Goal: Task Accomplishment & Management: Complete application form

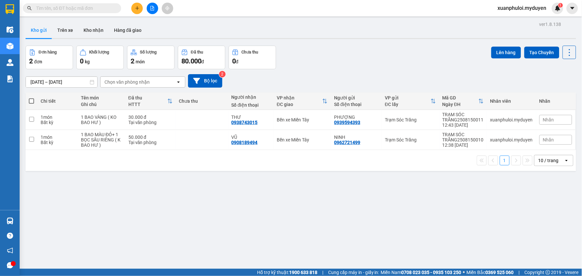
click at [32, 98] on label at bounding box center [31, 101] width 5 height 7
click at [31, 98] on input "checkbox" at bounding box center [31, 98] width 0 height 0
checkbox input "true"
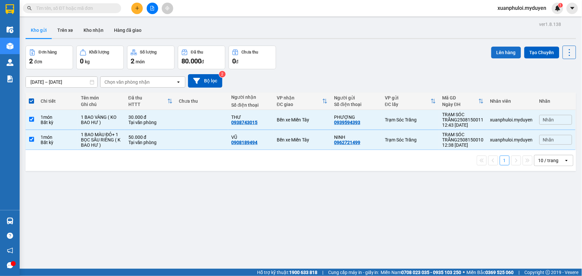
click at [498, 49] on button "Lên hàng" at bounding box center [507, 53] width 30 height 12
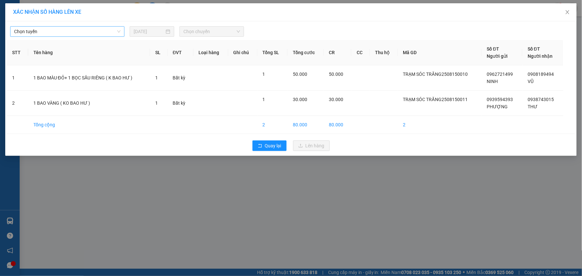
click at [96, 33] on span "Chọn tuyến" at bounding box center [67, 32] width 107 height 10
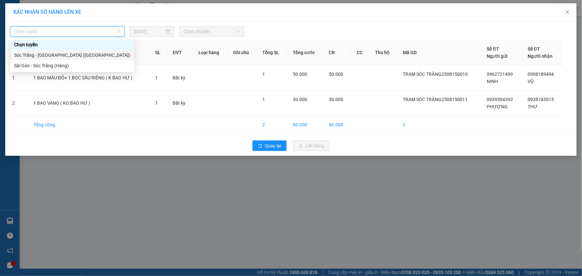
click at [72, 54] on div "Sóc Trăng - [GEOGRAPHIC_DATA] ([GEOGRAPHIC_DATA])" at bounding box center [72, 54] width 116 height 7
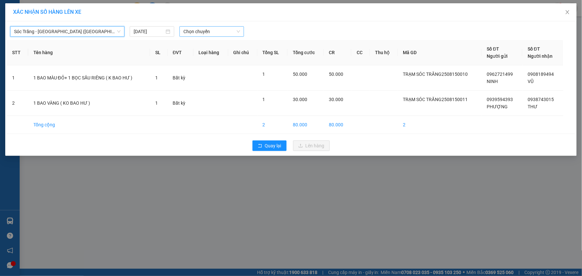
click at [214, 31] on span "Chọn chuyến" at bounding box center [212, 32] width 57 height 10
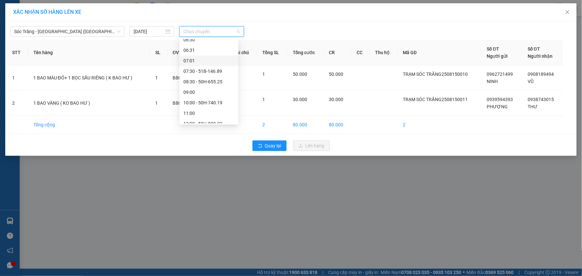
scroll to position [73, 0]
click at [204, 100] on div "13:00" at bounding box center [209, 97] width 51 height 7
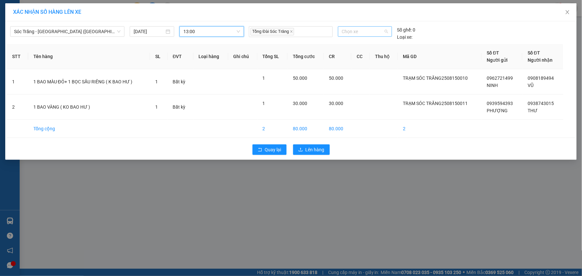
click at [368, 33] on span "Chọn xe" at bounding box center [365, 32] width 46 height 10
type input "90"
click at [365, 30] on span "Chọn xe" at bounding box center [365, 32] width 46 height 10
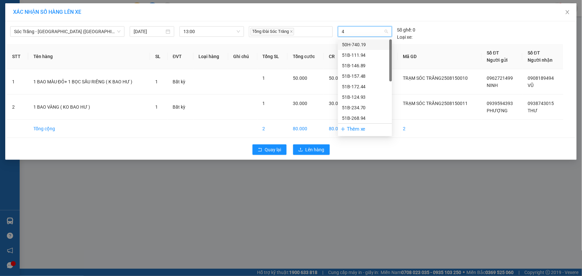
type input "49"
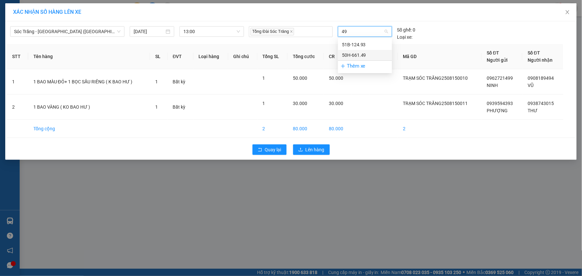
click at [359, 52] on div "50H-661.49" at bounding box center [365, 54] width 46 height 7
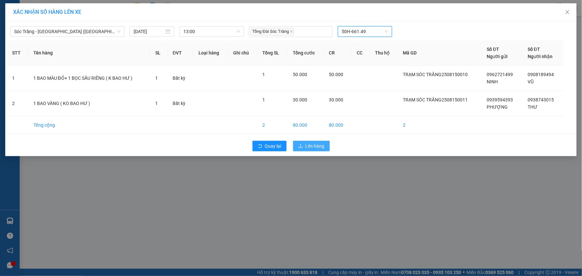
click at [319, 147] on span "Lên hàng" at bounding box center [315, 145] width 19 height 7
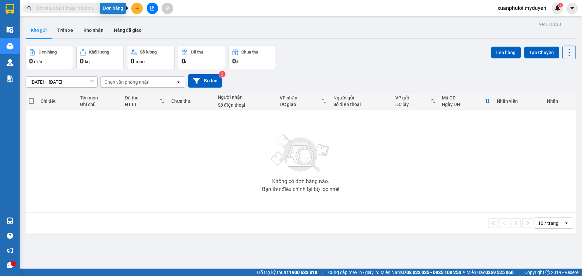
click at [136, 7] on icon "plus" at bounding box center [137, 8] width 5 height 5
click at [157, 28] on div "Tạo đơn hàng" at bounding box center [163, 24] width 29 height 7
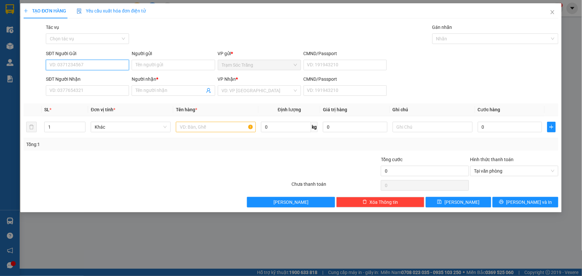
click at [104, 61] on input "SĐT Người Gửi" at bounding box center [87, 65] width 83 height 10
type input "0338901960"
click at [86, 80] on div "0338901960 - THÚY" at bounding box center [87, 77] width 75 height 7
type input "THÚY"
type input "0961483606"
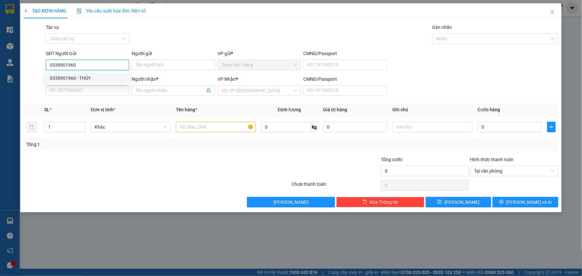
type input "NHUẦN"
type input "40.000"
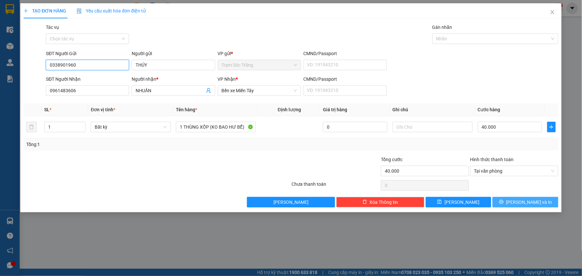
type input "0338901960"
click at [536, 202] on span "[PERSON_NAME] và In" at bounding box center [530, 201] width 46 height 7
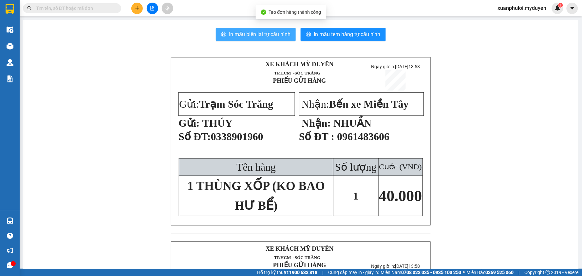
click at [257, 37] on span "In mẫu biên lai tự cấu hình" at bounding box center [260, 34] width 62 height 8
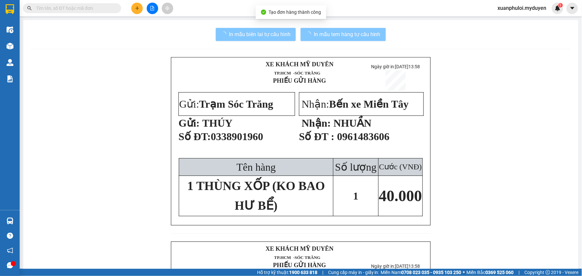
click at [326, 35] on span "In mẫu tem hàng tự cấu hình" at bounding box center [347, 34] width 67 height 8
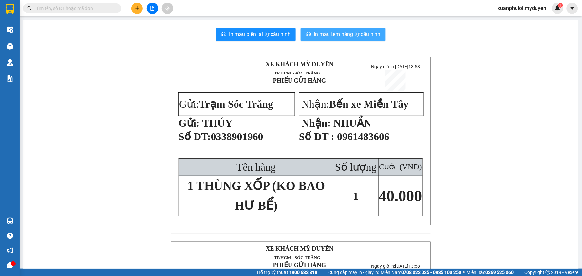
click at [343, 31] on span "In mẫu tem hàng tự cấu hình" at bounding box center [347, 34] width 67 height 8
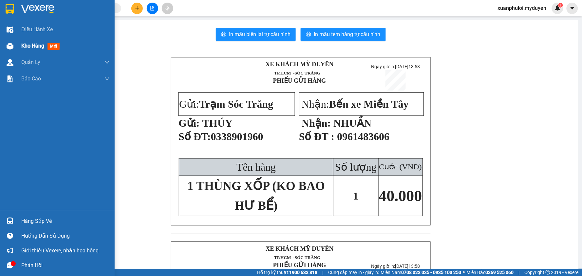
click at [28, 44] on span "Kho hàng" at bounding box center [32, 46] width 23 height 6
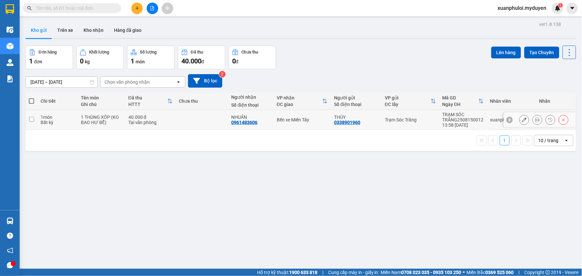
click at [31, 117] on input "checkbox" at bounding box center [31, 119] width 5 height 5
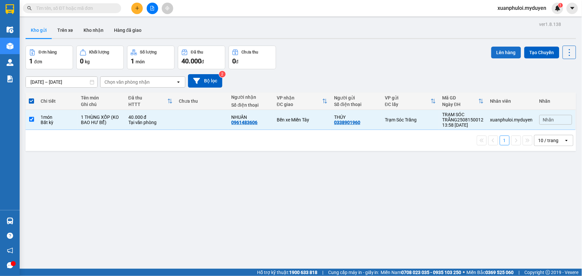
click at [492, 51] on button "Lên hàng" at bounding box center [507, 53] width 30 height 12
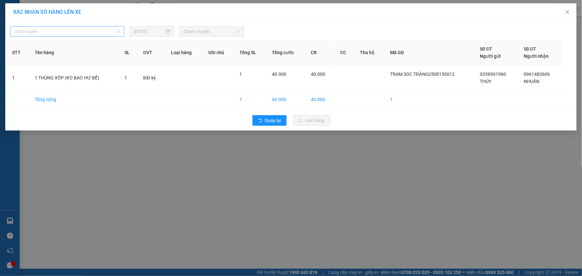
click at [93, 27] on span "Chọn tuyến" at bounding box center [67, 32] width 107 height 10
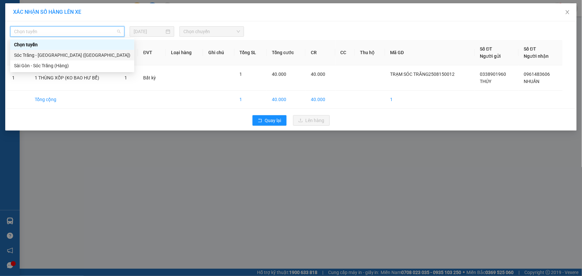
click at [56, 54] on div "Sóc Trăng - [GEOGRAPHIC_DATA] ([GEOGRAPHIC_DATA])" at bounding box center [72, 54] width 116 height 7
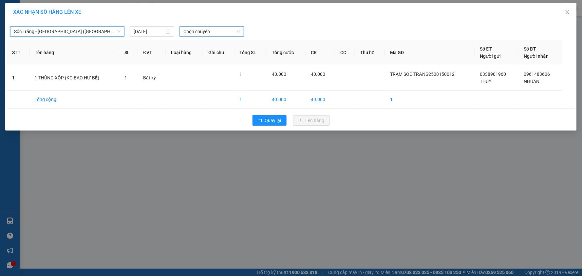
click at [220, 36] on input "search" at bounding box center [210, 32] width 52 height 10
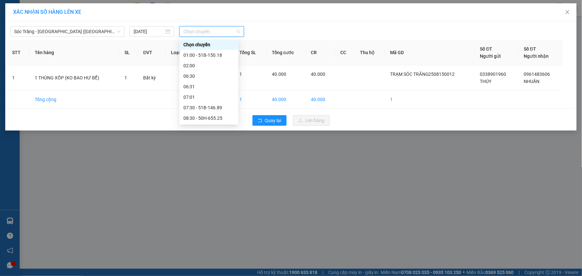
click at [202, 177] on div "14:30" at bounding box center [209, 180] width 51 height 7
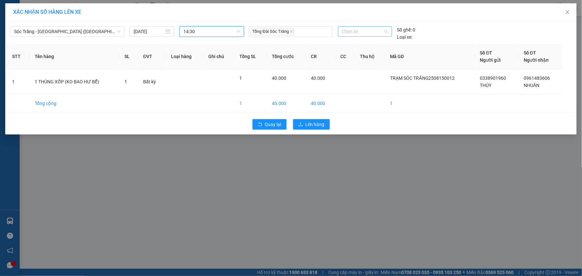
click at [364, 34] on span "Chọn xe" at bounding box center [365, 32] width 46 height 10
click at [367, 42] on div "51B-157.48" at bounding box center [365, 44] width 46 height 7
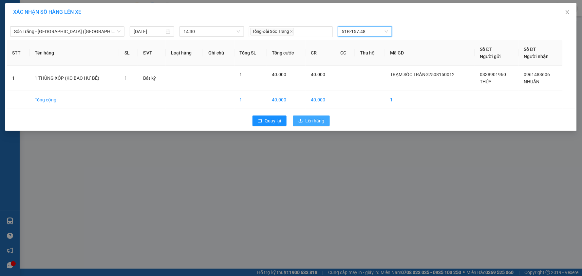
click at [306, 121] on span "Lên hàng" at bounding box center [315, 120] width 19 height 7
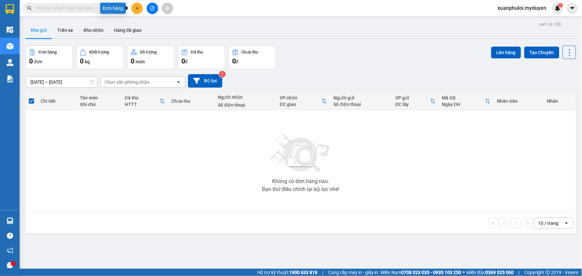
click at [132, 7] on button at bounding box center [136, 8] width 11 height 11
click at [151, 27] on div "Tạo đơn hàng" at bounding box center [163, 24] width 29 height 7
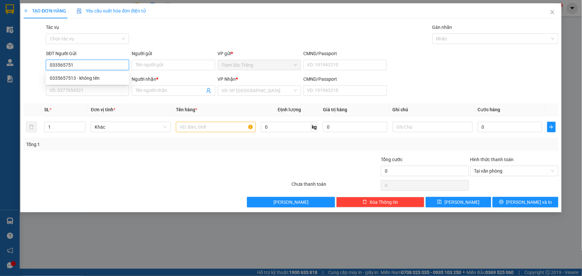
type input "0335657513"
click at [69, 76] on div "0335657513 - không tên" at bounding box center [87, 77] width 75 height 7
type input "không tên"
type input "0762305030"
type input "THỦY"
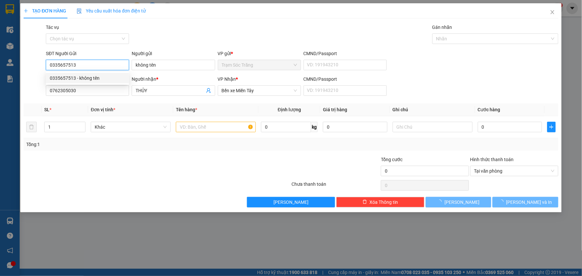
type input "50.000"
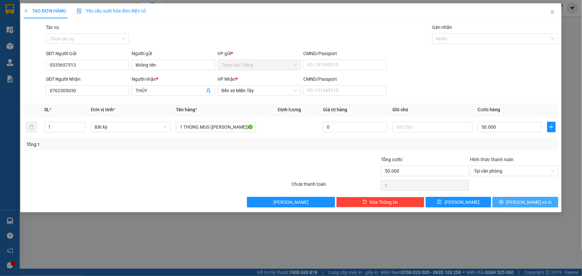
click at [536, 204] on span "[PERSON_NAME] và In" at bounding box center [530, 201] width 46 height 7
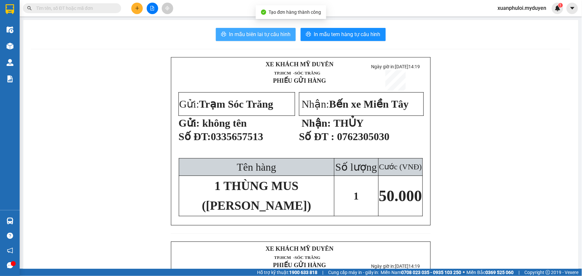
click at [274, 38] on span "In mẫu biên lai tự cấu hình" at bounding box center [260, 34] width 62 height 8
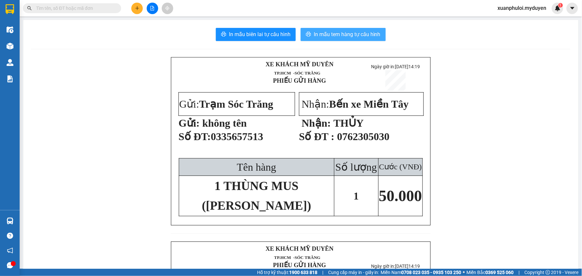
click at [351, 31] on span "In mẫu tem hàng tự cấu hình" at bounding box center [347, 34] width 67 height 8
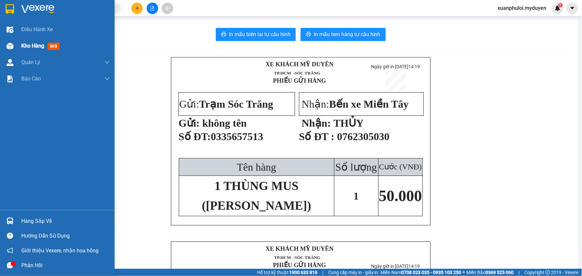
click at [22, 42] on div "Kho hàng mới" at bounding box center [41, 46] width 41 height 8
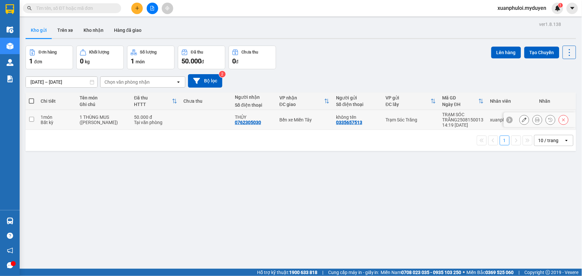
click at [31, 118] on input "checkbox" at bounding box center [31, 119] width 5 height 5
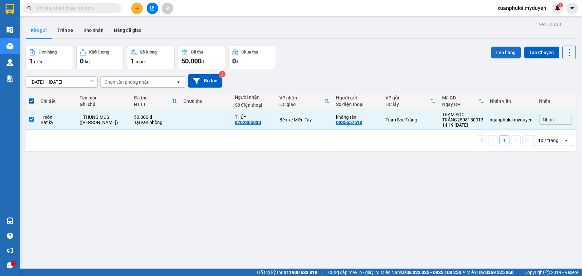
click at [493, 53] on button "Lên hàng" at bounding box center [507, 53] width 30 height 12
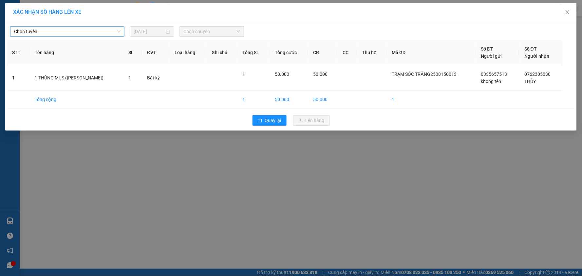
click at [72, 31] on span "Chọn tuyến" at bounding box center [67, 32] width 107 height 10
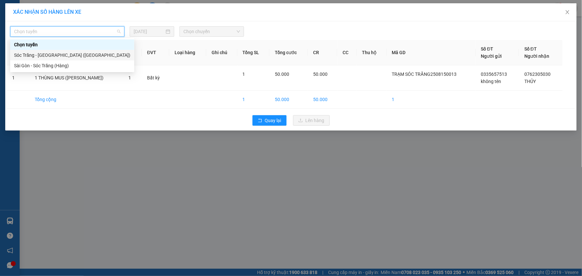
click at [56, 51] on div "Sóc Trăng - [GEOGRAPHIC_DATA] ([GEOGRAPHIC_DATA])" at bounding box center [72, 54] width 116 height 7
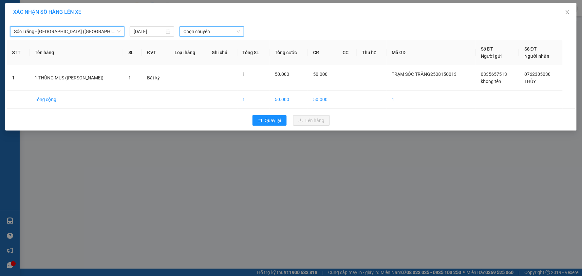
click at [216, 30] on span "Chọn chuyến" at bounding box center [212, 32] width 57 height 10
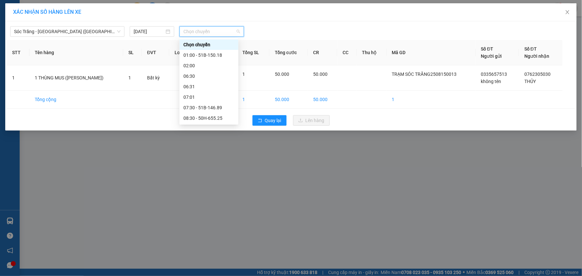
click at [214, 177] on div "14:30 - 51B-157.48" at bounding box center [209, 180] width 51 height 7
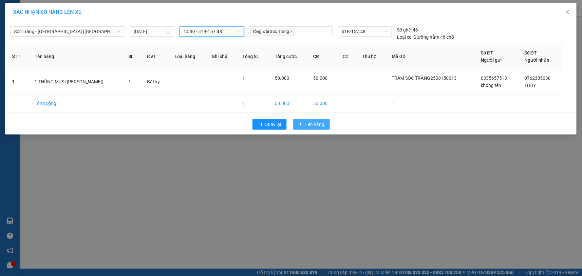
click at [307, 126] on span "Lên hàng" at bounding box center [315, 124] width 19 height 7
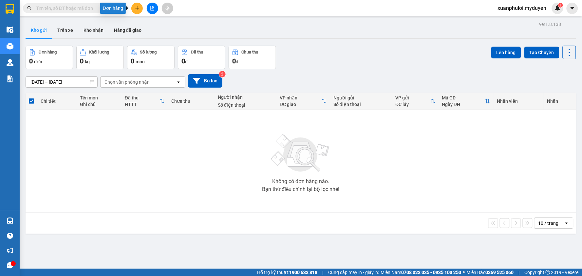
click at [136, 9] on icon "plus" at bounding box center [137, 8] width 5 height 5
click at [149, 21] on div "Tạo đơn hàng" at bounding box center [163, 24] width 29 height 7
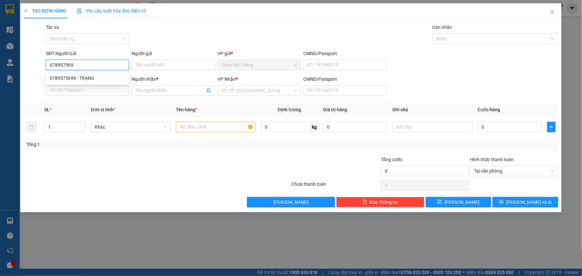
type input "0789575699"
click at [98, 79] on div "0789575699 - TRẠNG" at bounding box center [87, 77] width 75 height 7
type input "TRẠNG"
type input "0896417678"
type input "LỘC"
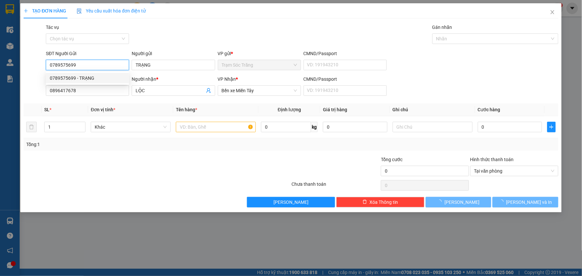
type input "50.000"
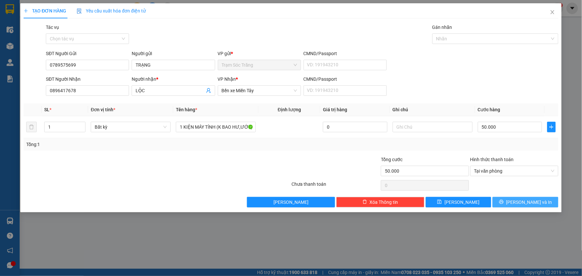
click at [528, 201] on span "[PERSON_NAME] và In" at bounding box center [530, 201] width 46 height 7
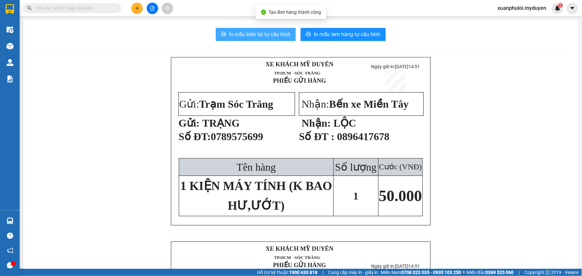
click at [266, 34] on span "In mẫu biên lai tự cấu hình" at bounding box center [260, 34] width 62 height 8
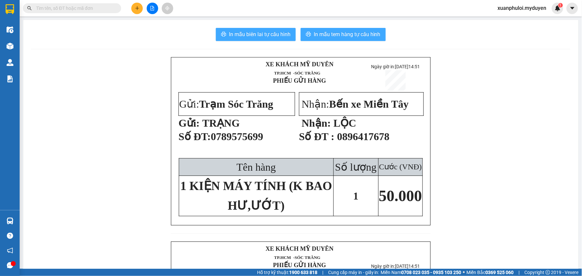
click at [353, 34] on span "In mẫu tem hàng tự cấu hình" at bounding box center [347, 34] width 67 height 8
